Goal: Task Accomplishment & Management: Manage account settings

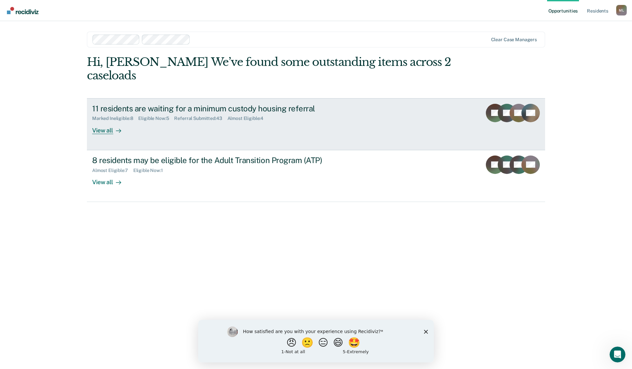
click at [266, 104] on div "11 residents are waiting for a minimum custody housing referral" at bounding box center [207, 109] width 231 height 10
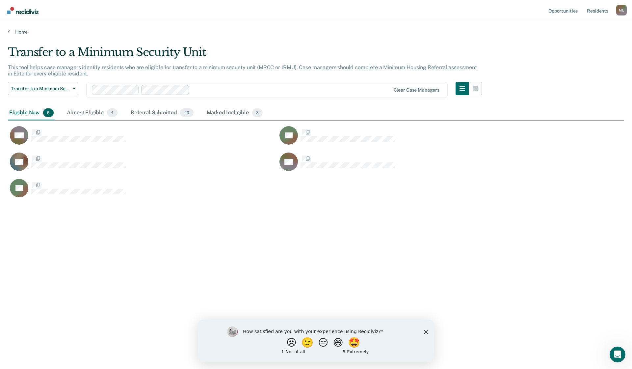
scroll to position [269, 611]
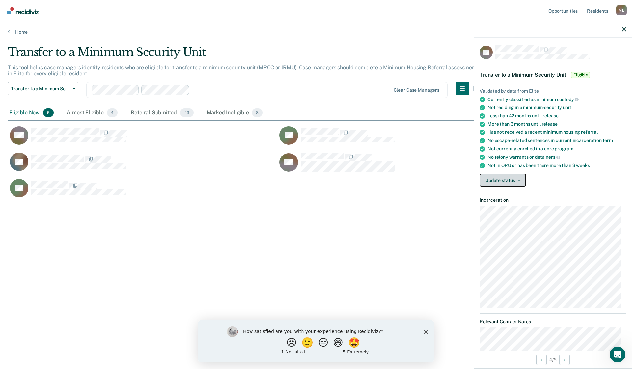
click at [516, 181] on button "Update status" at bounding box center [503, 179] width 46 height 13
click at [516, 196] on button "[PERSON_NAME] Submitted" at bounding box center [515, 196] width 71 height 11
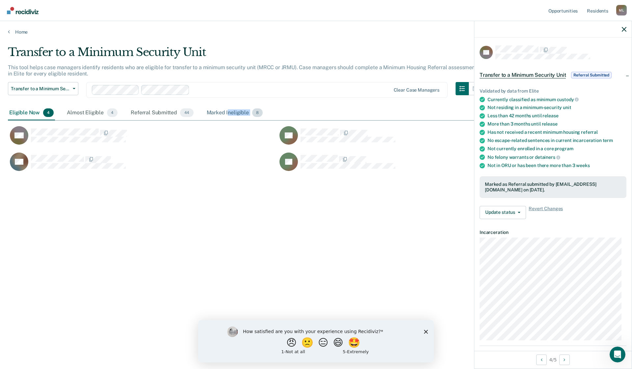
click at [228, 116] on div "Marked Ineligible 8" at bounding box center [234, 113] width 59 height 14
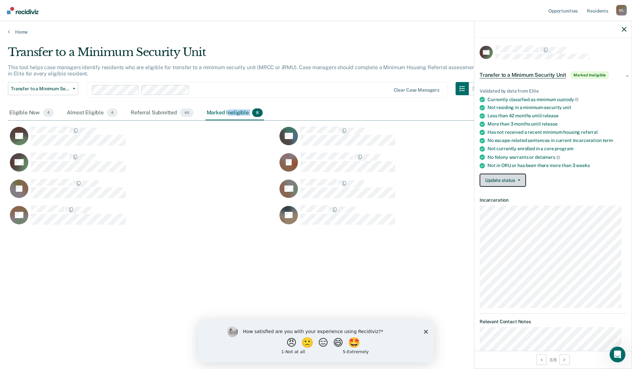
click at [518, 180] on button "Update status" at bounding box center [503, 179] width 46 height 13
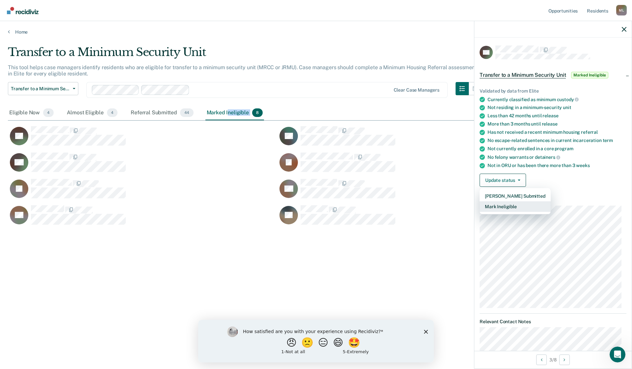
click at [510, 206] on button "Mark Ineligible" at bounding box center [515, 206] width 71 height 11
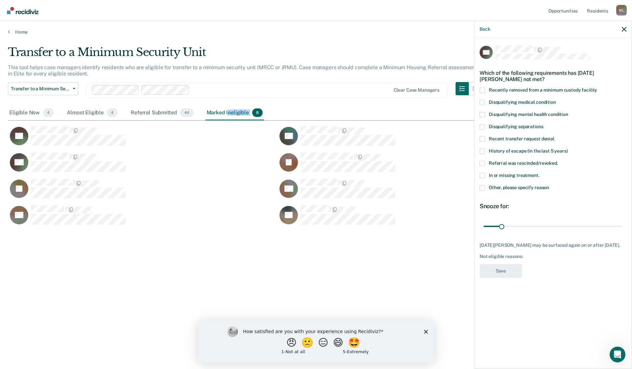
click at [484, 187] on span at bounding box center [482, 187] width 5 height 5
click at [549, 185] on input "Other, please specify reason" at bounding box center [549, 185] width 0 height 0
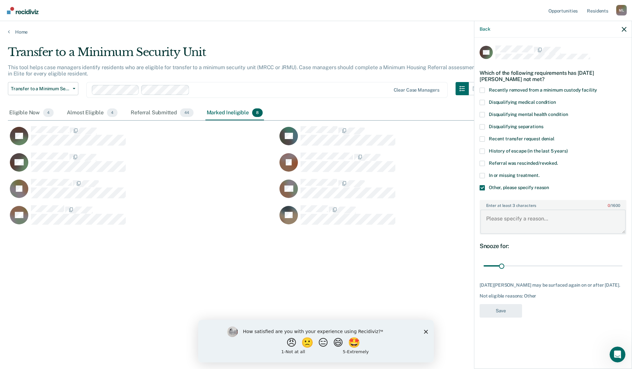
click at [521, 220] on textarea "Enter at least 3 characters 0 / 1600" at bounding box center [552, 221] width 145 height 24
click at [487, 218] on textarea "behaviors" at bounding box center [552, 221] width 145 height 24
type textarea "previous behaviors"
drag, startPoint x: 504, startPoint y: 266, endPoint x: 528, endPoint y: 264, distance: 24.7
click at [528, 264] on input "range" at bounding box center [553, 266] width 139 height 12
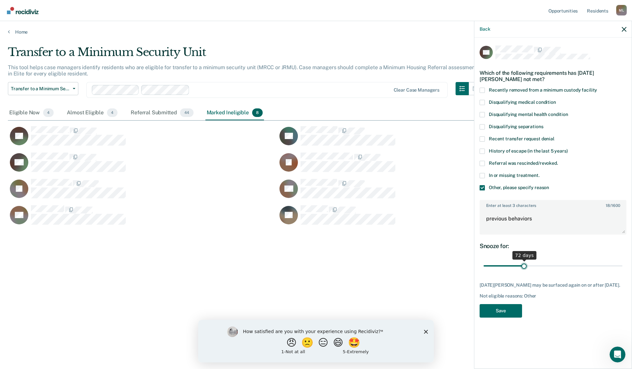
drag, startPoint x: 529, startPoint y: 266, endPoint x: 524, endPoint y: 268, distance: 5.4
type input "72"
click at [524, 268] on input "range" at bounding box center [553, 266] width 139 height 12
click at [500, 310] on button "Save" at bounding box center [501, 310] width 42 height 13
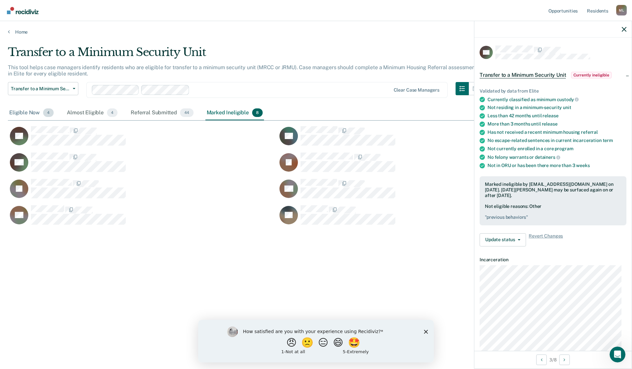
click at [29, 113] on div "Eligible Now 4" at bounding box center [31, 113] width 47 height 14
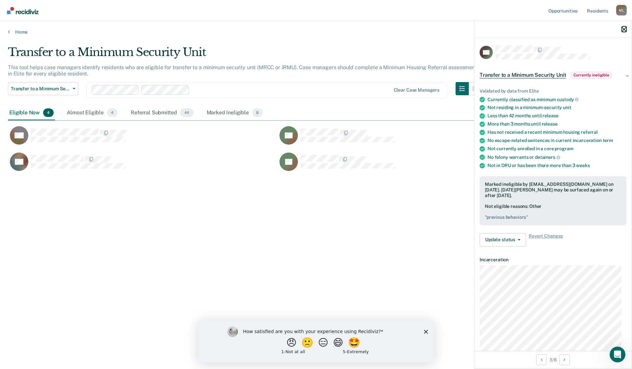
click at [623, 30] on icon "button" at bounding box center [624, 29] width 5 height 5
